Goal: Complete application form

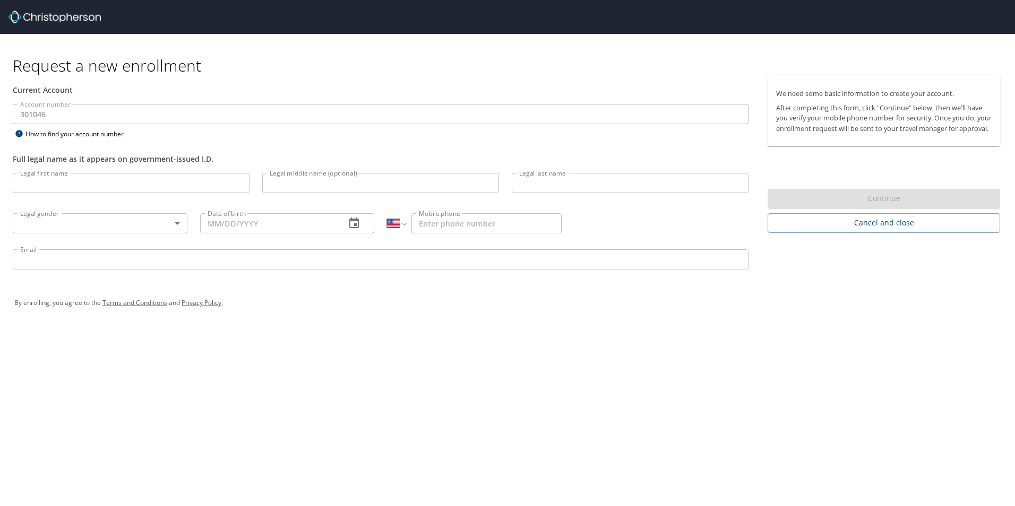
select select "US"
click at [146, 186] on input "Legal first name" at bounding box center [131, 183] width 237 height 20
type input "[PERSON_NAME]"
type input "L"
type input "[PERSON_NAME]"
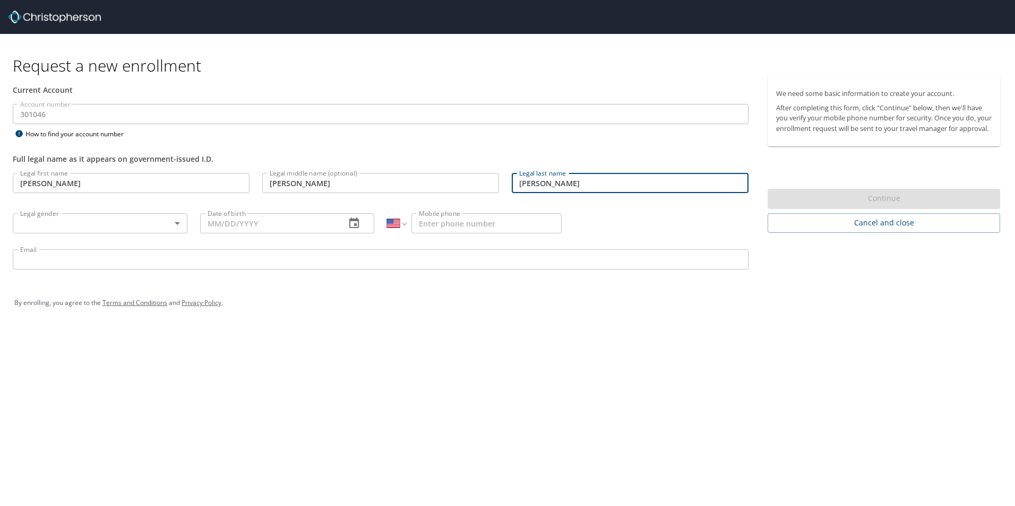
type input "[PERSON_NAME]"
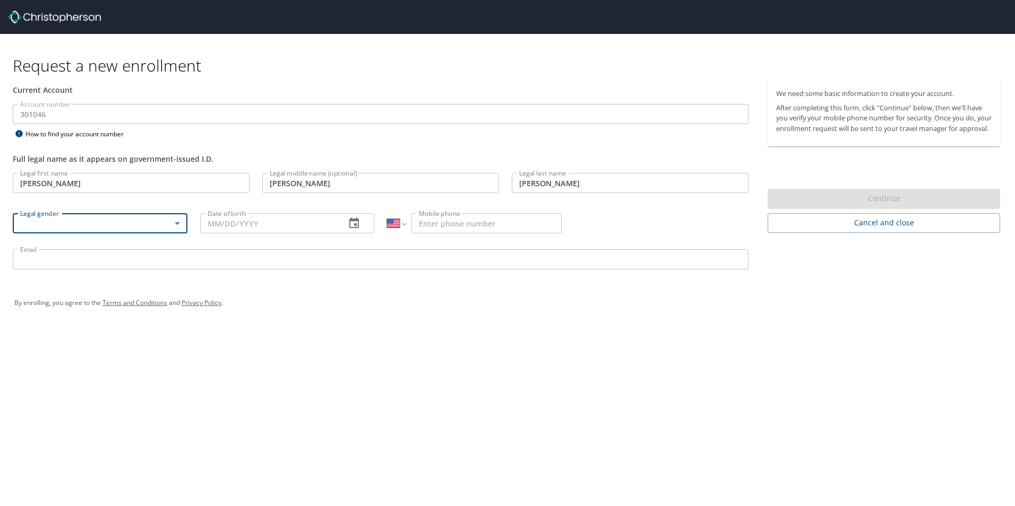
click at [168, 224] on body "Request a new enrollment Current Account Account number 301046 Account number H…" at bounding box center [507, 253] width 1015 height 506
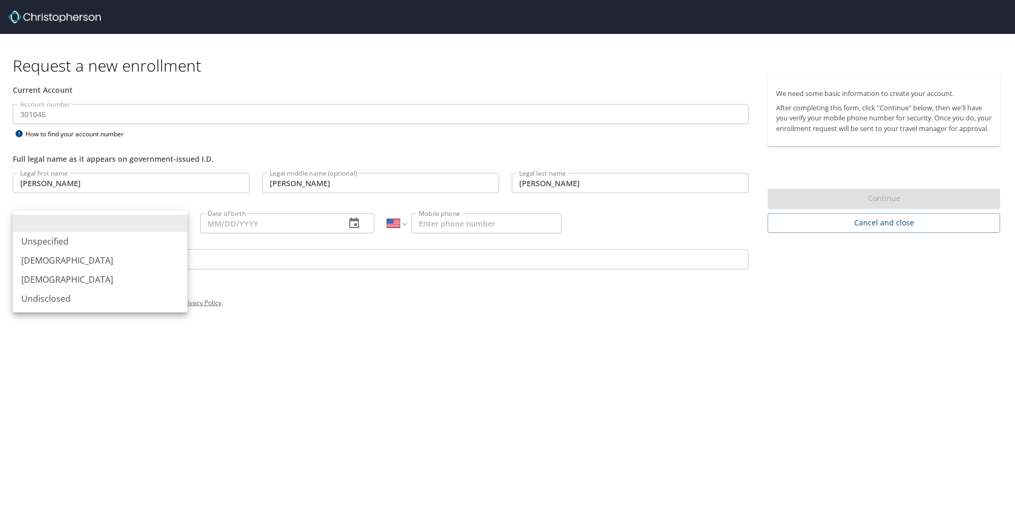
drag, startPoint x: 108, startPoint y: 262, endPoint x: 99, endPoint y: 261, distance: 8.5
click at [99, 261] on li "[DEMOGRAPHIC_DATA]" at bounding box center [100, 260] width 175 height 19
type input "[DEMOGRAPHIC_DATA]"
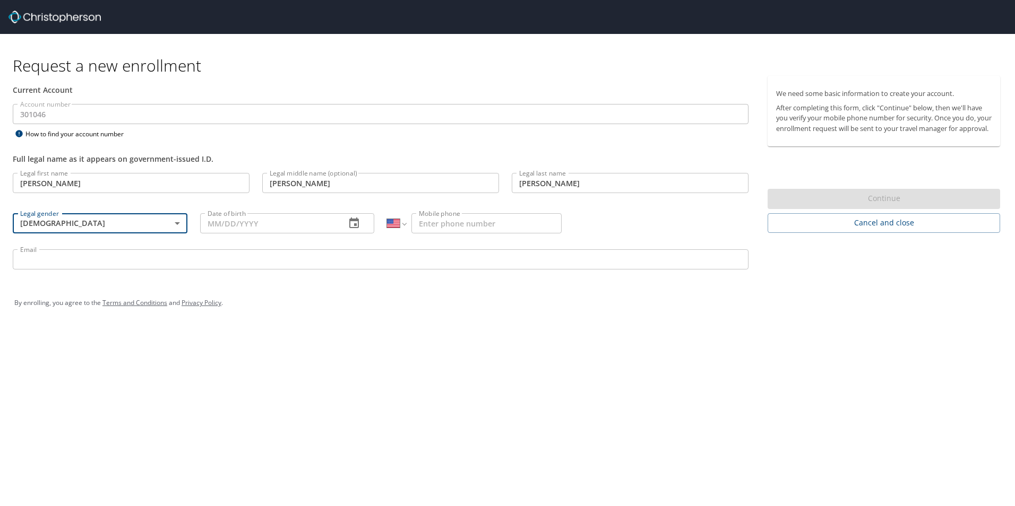
click at [278, 221] on input "Date of birth" at bounding box center [268, 223] width 137 height 20
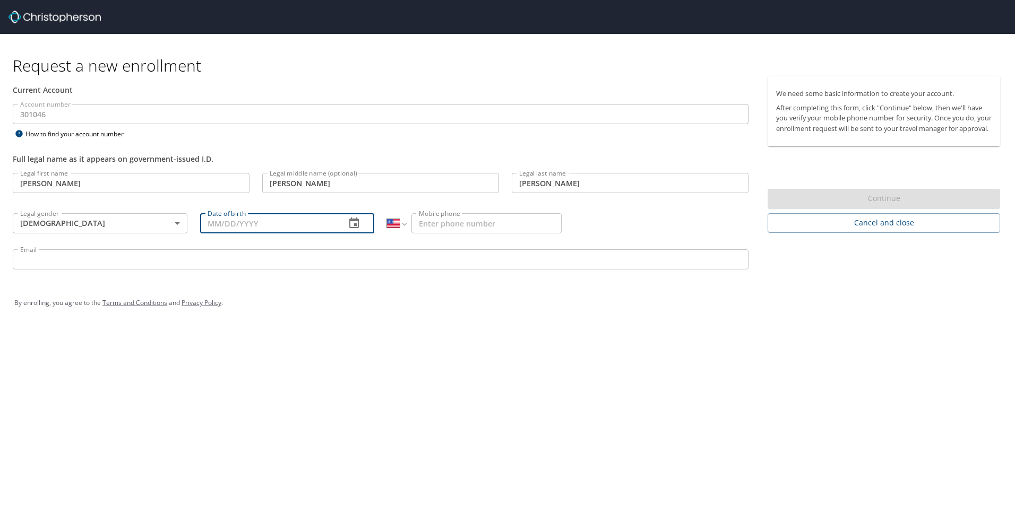
click at [352, 227] on icon "button" at bounding box center [354, 223] width 13 height 13
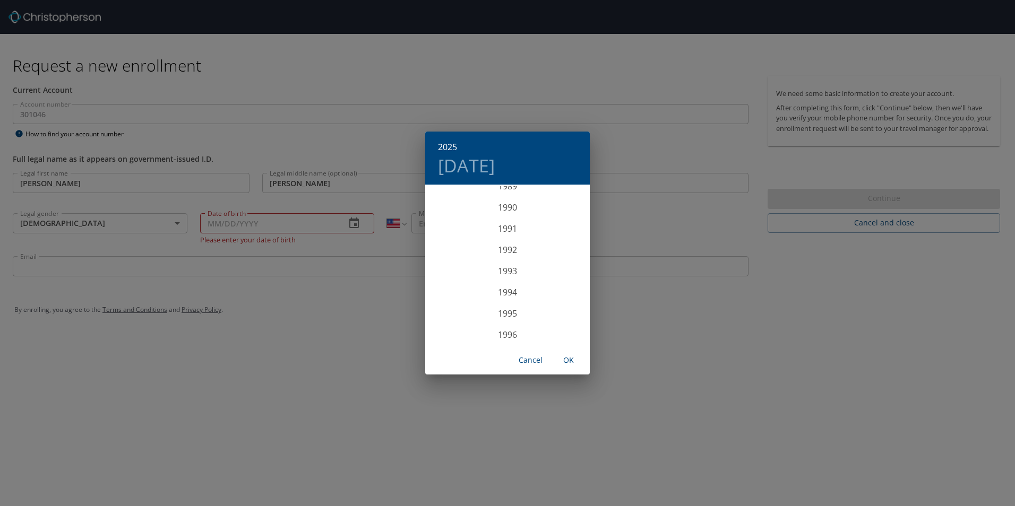
scroll to position [1868, 0]
click at [510, 241] on div "1989" at bounding box center [507, 239] width 164 height 21
click at [449, 324] on div "Oct" at bounding box center [452, 326] width 55 height 40
click at [504, 298] on p "25" at bounding box center [507, 298] width 7 height 7
click at [571, 357] on span "OK" at bounding box center [568, 360] width 25 height 13
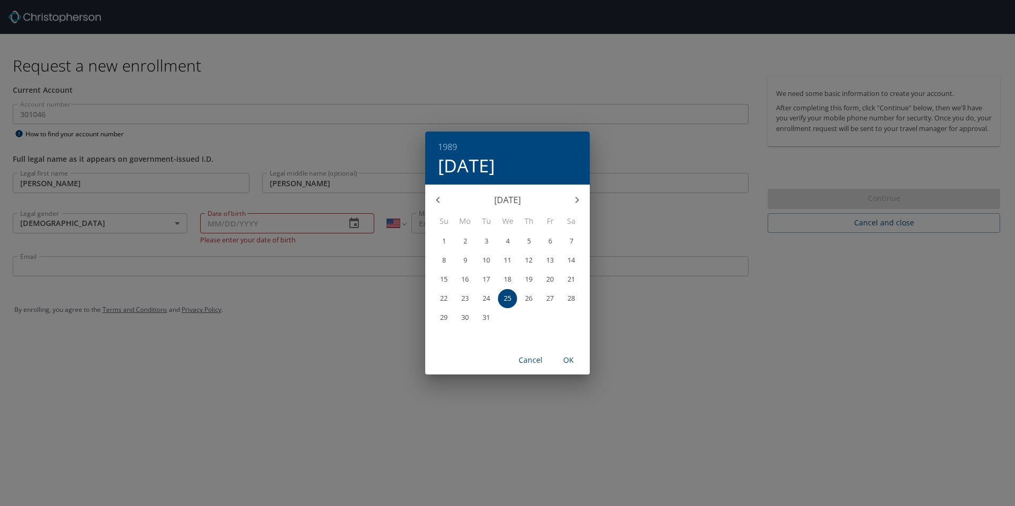
type input "[DATE]"
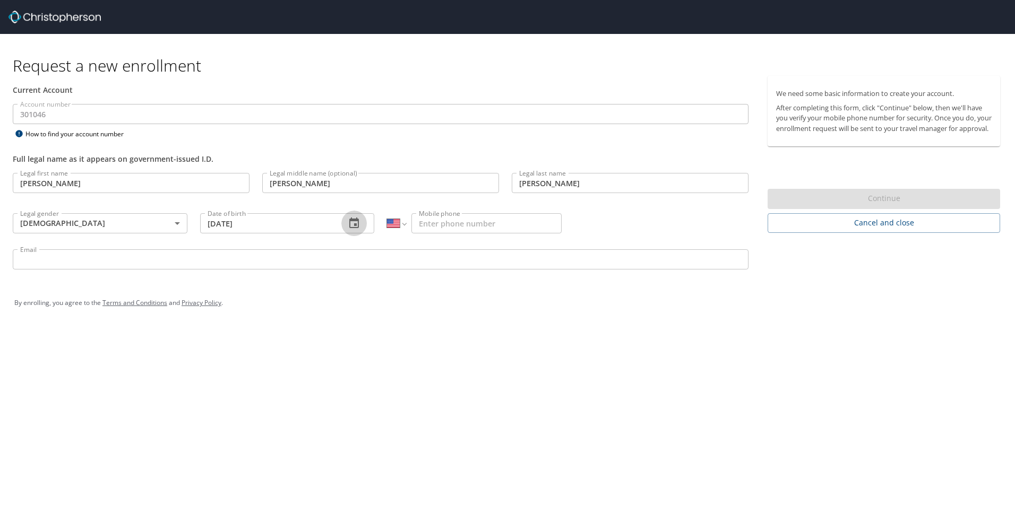
click at [497, 231] on input "Mobile phone" at bounding box center [486, 223] width 150 height 20
type input "[PHONE_NUMBER]"
click at [189, 265] on input "Email" at bounding box center [380, 259] width 735 height 20
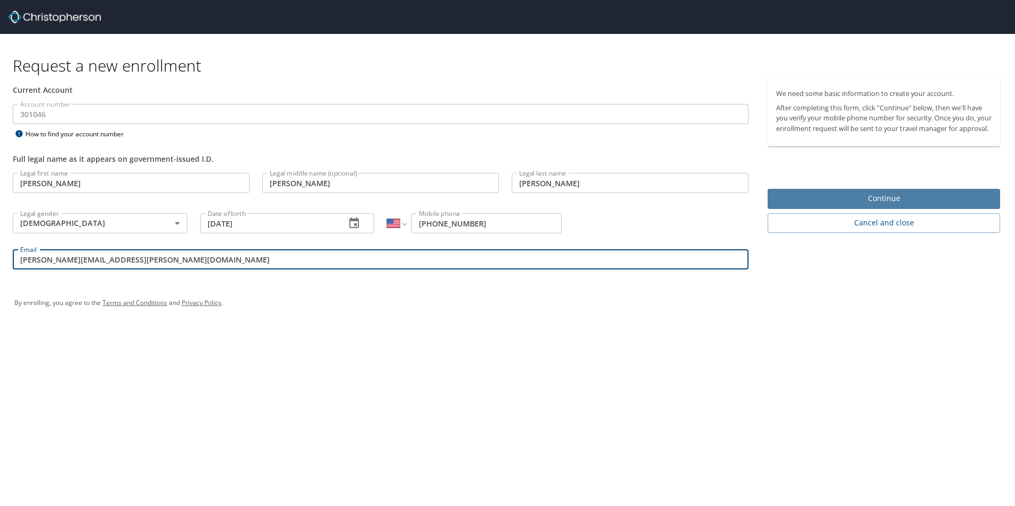
type input "[PERSON_NAME][EMAIL_ADDRESS][PERSON_NAME][DOMAIN_NAME]"
click at [856, 205] on span "Continue" at bounding box center [883, 198] width 215 height 13
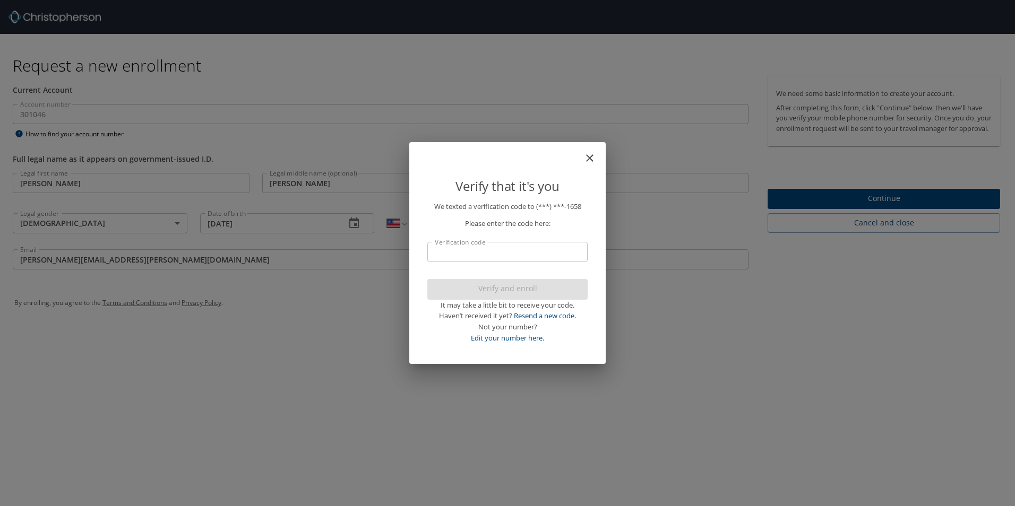
click at [513, 258] on input "Verification code" at bounding box center [507, 252] width 160 height 20
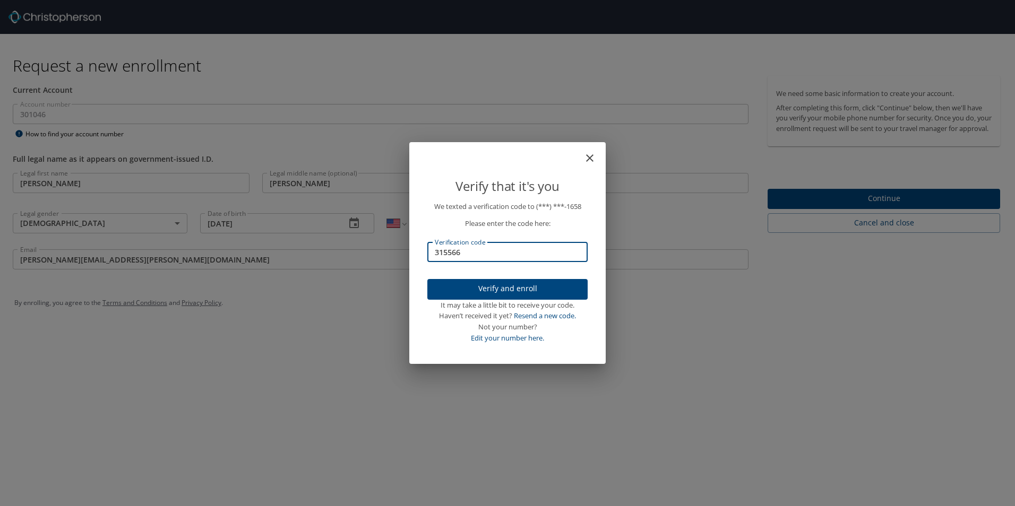
type input "315566"
click at [521, 288] on span "Verify and enroll" at bounding box center [507, 288] width 143 height 13
